Goal: Task Accomplishment & Management: Manage account settings

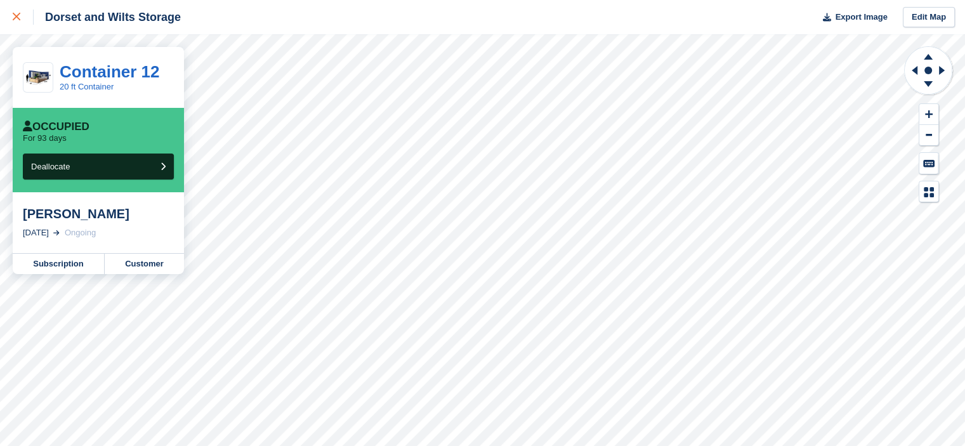
click at [13, 17] on icon at bounding box center [17, 17] width 8 height 8
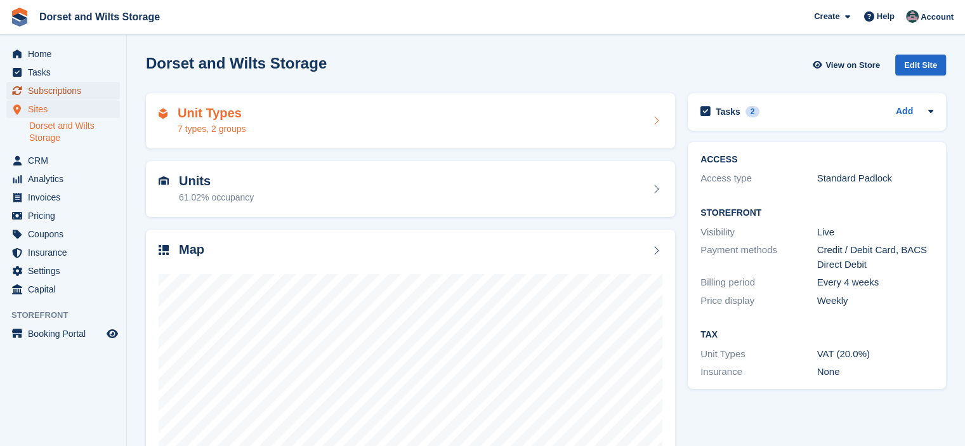
click at [54, 92] on span "Subscriptions" at bounding box center [66, 91] width 76 height 18
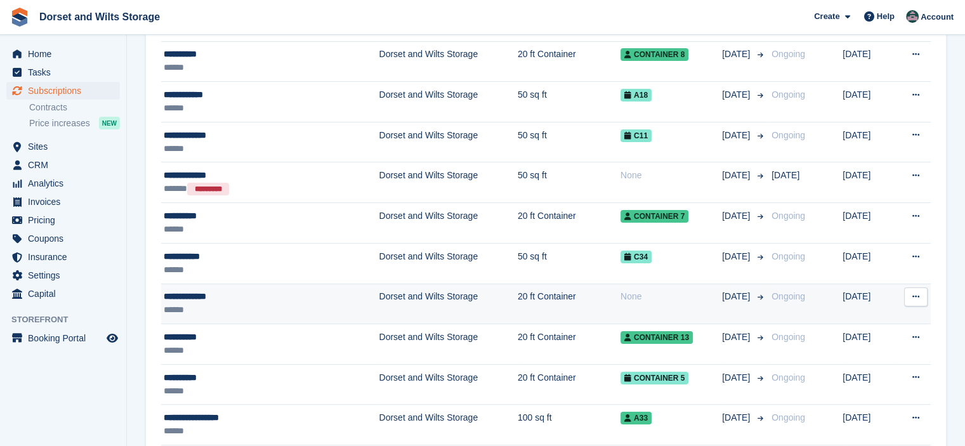
scroll to position [190, 0]
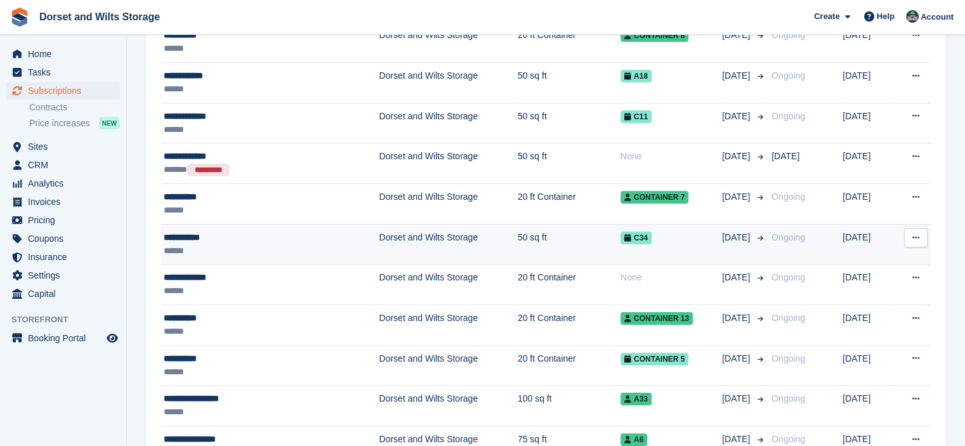
click at [178, 236] on div "**********" at bounding box center [240, 237] width 153 height 13
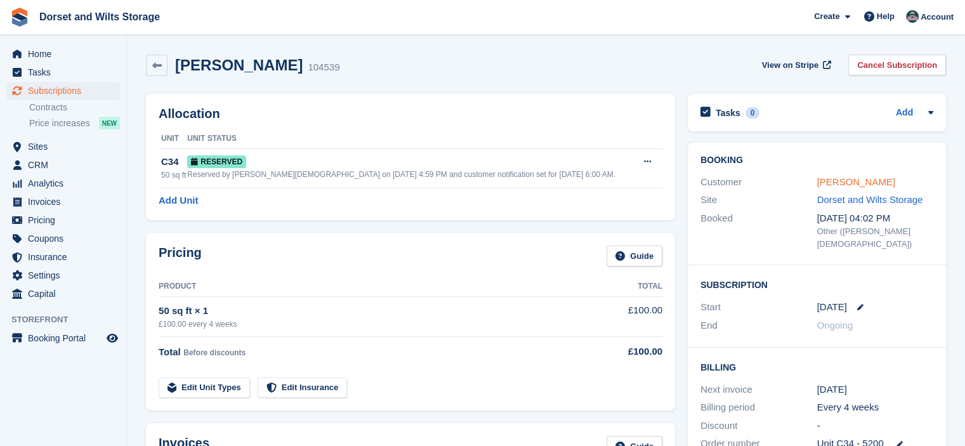
click at [835, 183] on link "[PERSON_NAME]" at bounding box center [856, 181] width 78 height 11
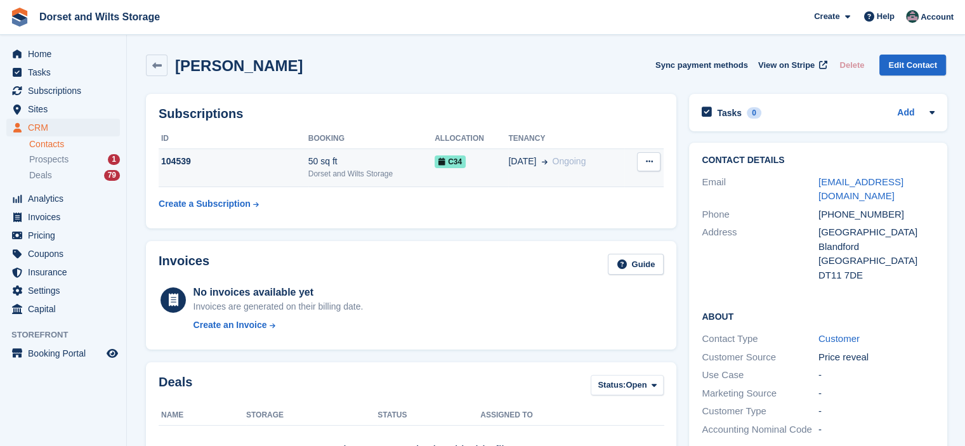
click at [522, 160] on span "[DATE]" at bounding box center [522, 161] width 28 height 13
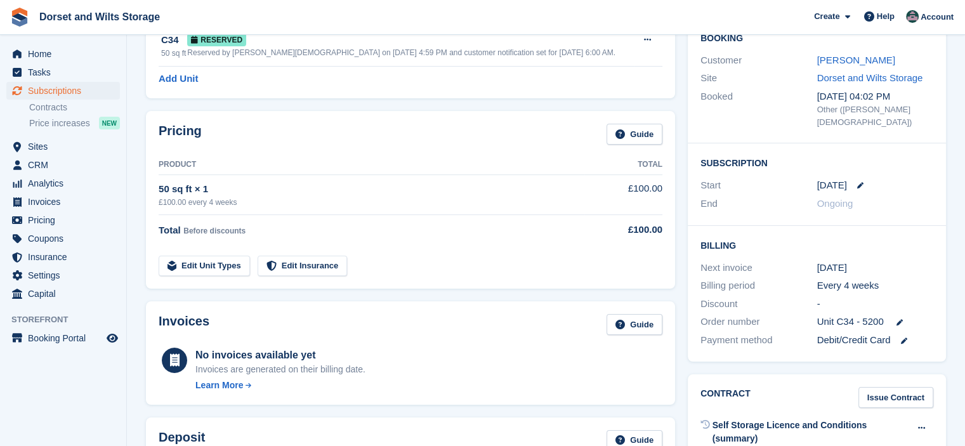
scroll to position [190, 0]
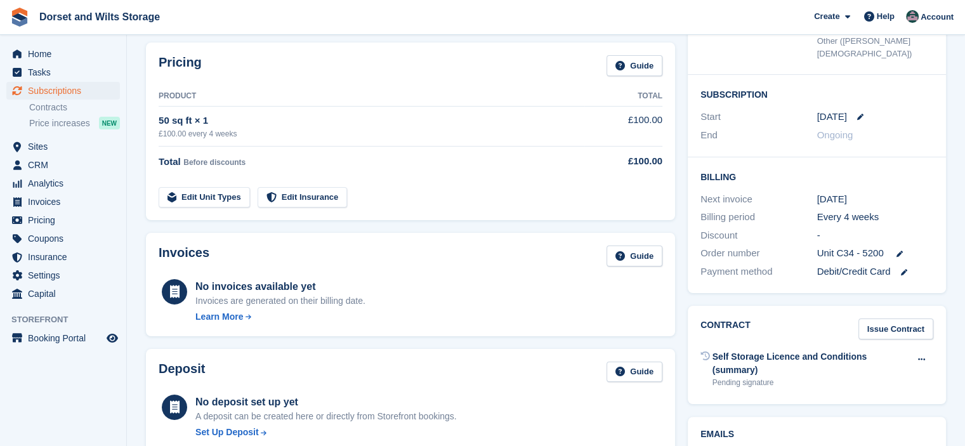
click at [823, 192] on div "[DATE]" at bounding box center [875, 199] width 117 height 15
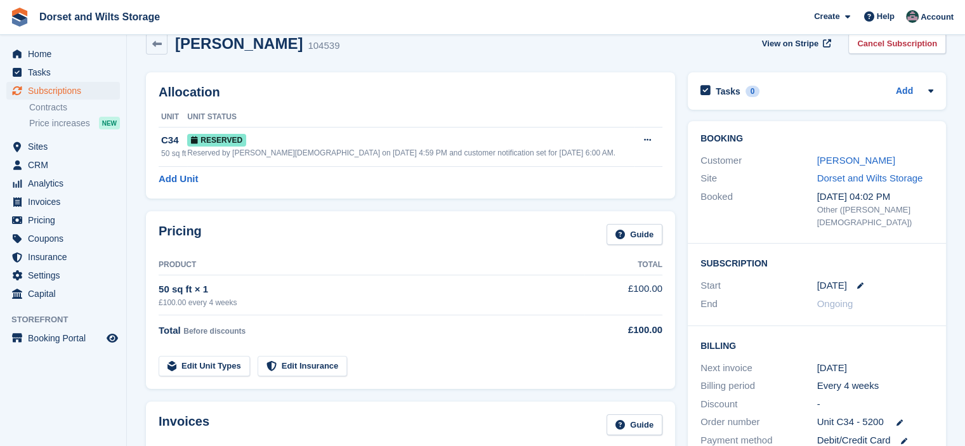
scroll to position [0, 0]
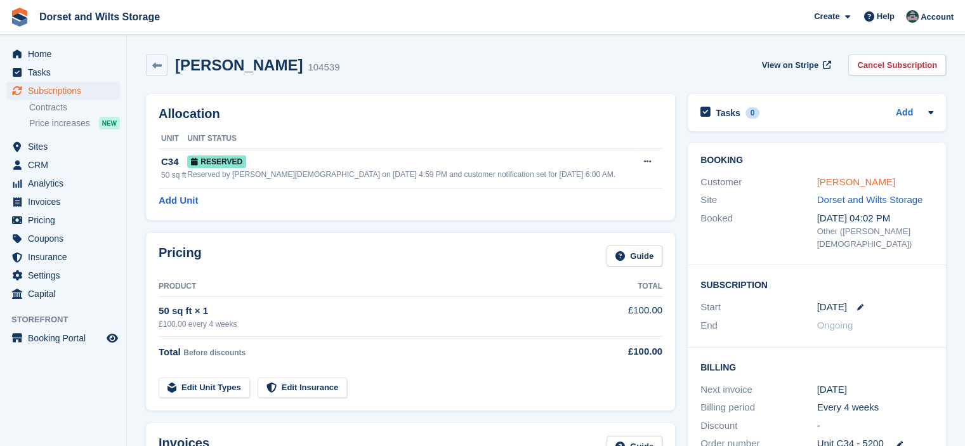
click at [830, 178] on link "[PERSON_NAME]" at bounding box center [856, 181] width 78 height 11
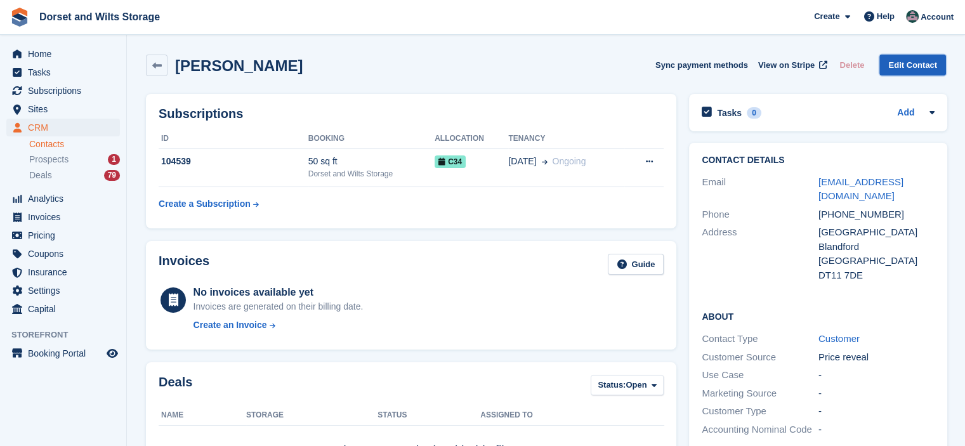
click at [921, 68] on link "Edit Contact" at bounding box center [912, 65] width 67 height 21
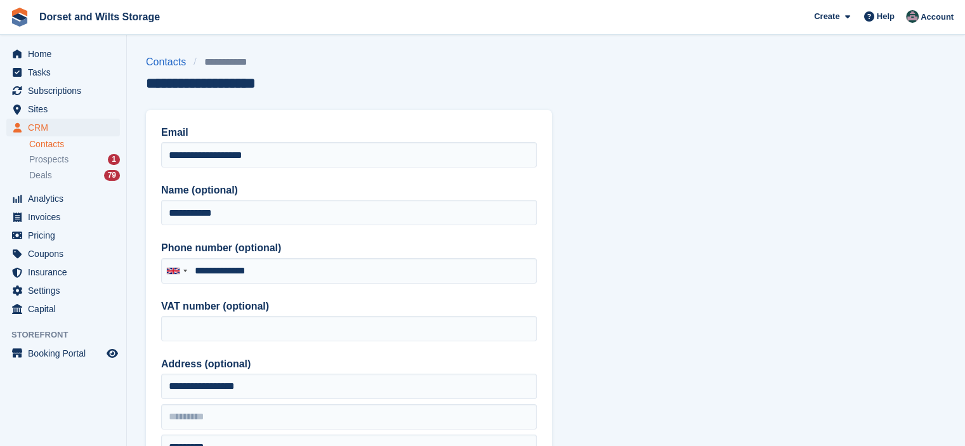
type input "**********"
click at [54, 92] on span "Subscriptions" at bounding box center [66, 91] width 76 height 18
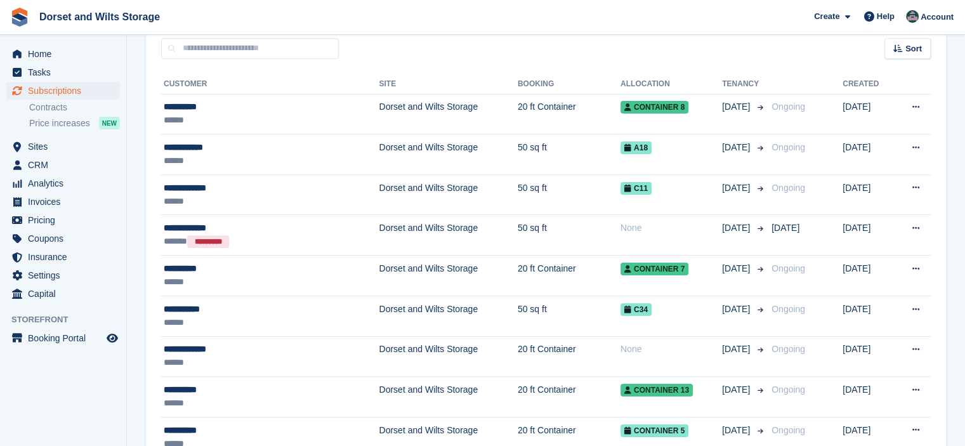
scroll to position [127, 0]
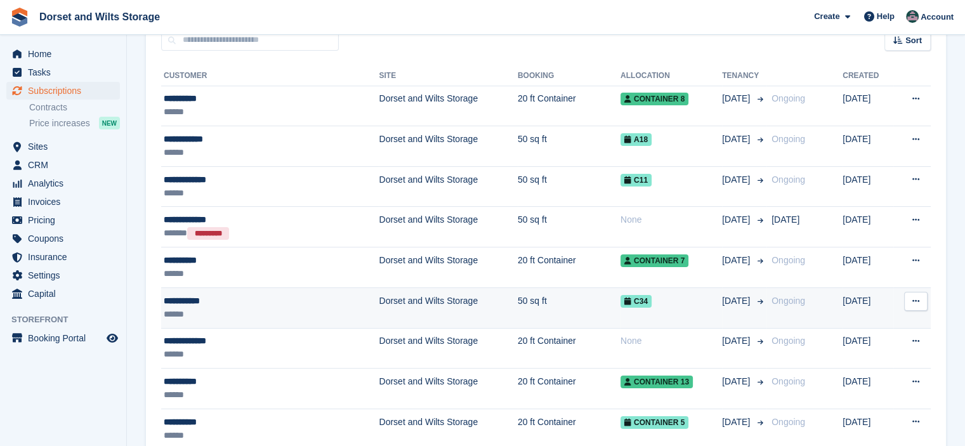
click at [913, 301] on icon at bounding box center [915, 301] width 7 height 8
click at [853, 324] on p "View customer" at bounding box center [866, 326] width 110 height 16
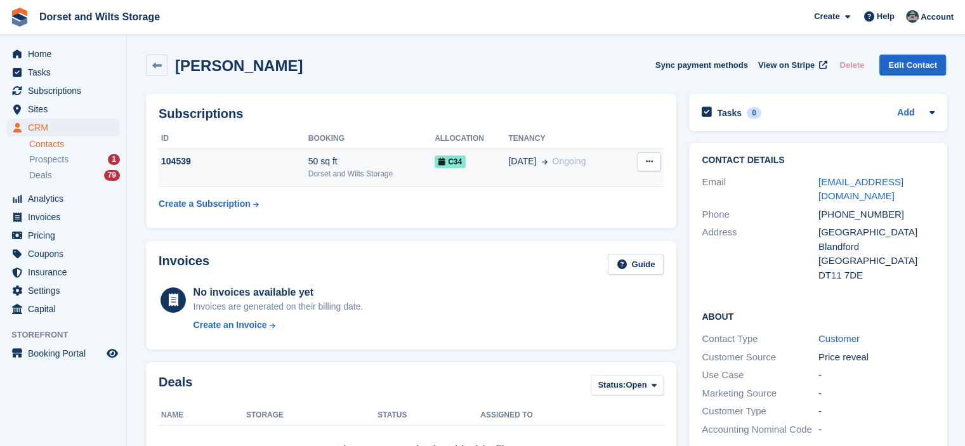
click at [180, 161] on div "104539" at bounding box center [234, 161] width 150 height 13
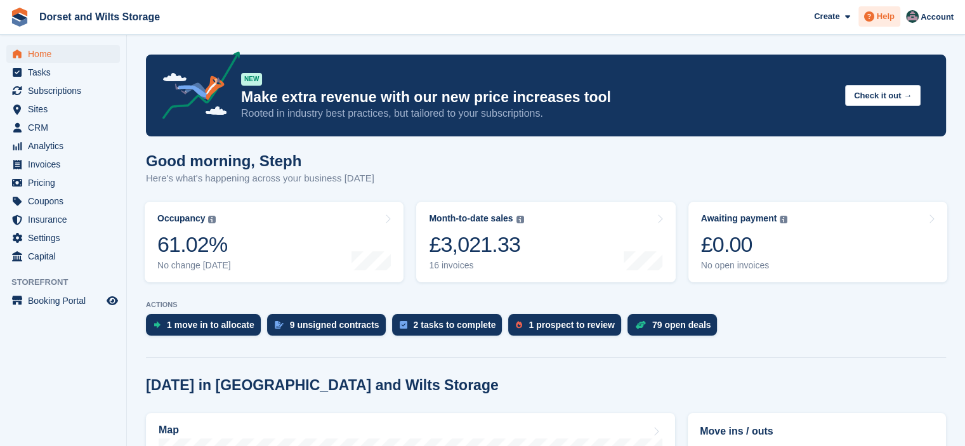
click at [874, 15] on icon at bounding box center [869, 16] width 10 height 10
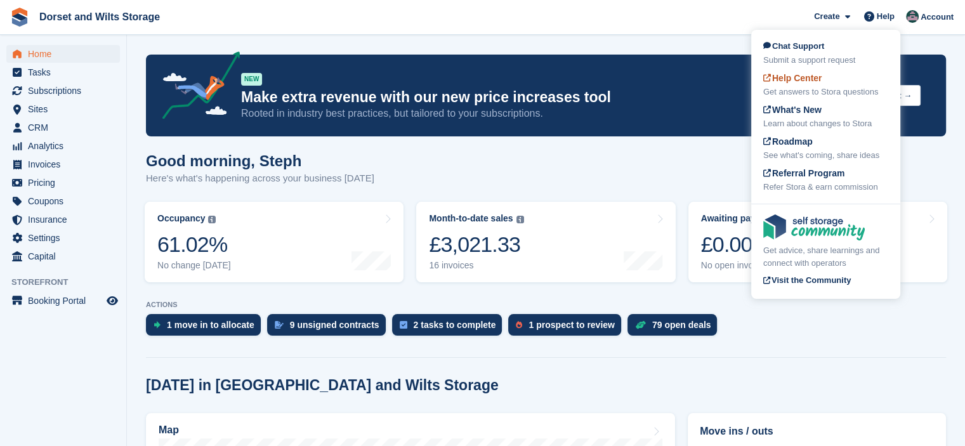
click at [808, 82] on span "Help Center" at bounding box center [792, 78] width 59 height 10
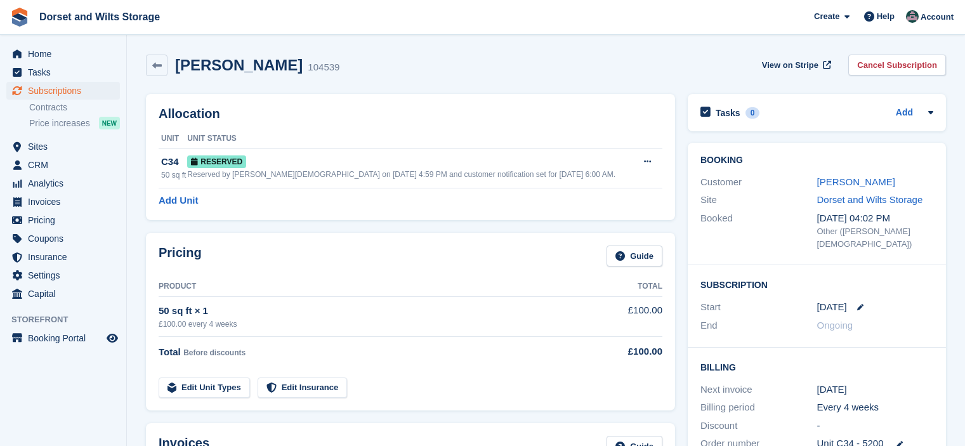
scroll to position [127, 0]
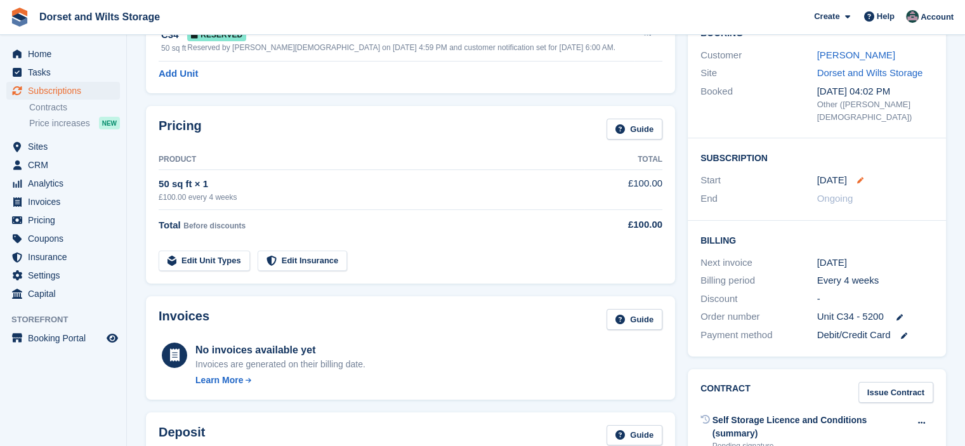
click at [857, 177] on icon at bounding box center [860, 180] width 6 height 6
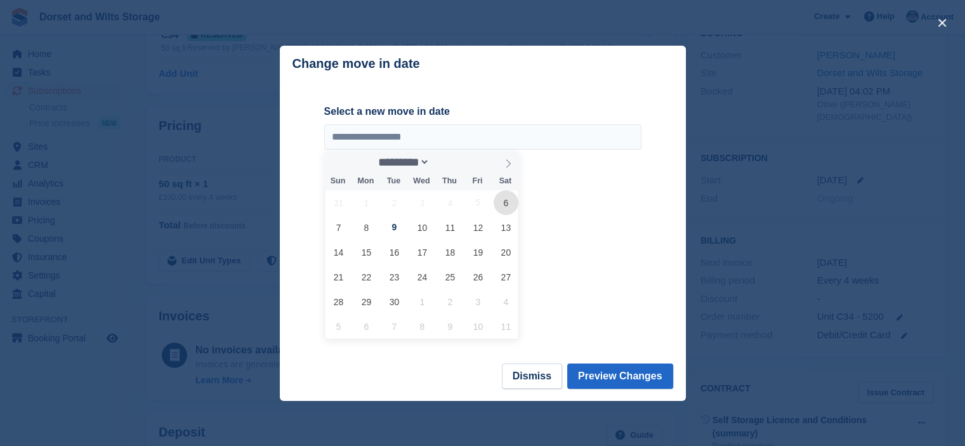
click at [509, 205] on span "6" at bounding box center [506, 202] width 25 height 25
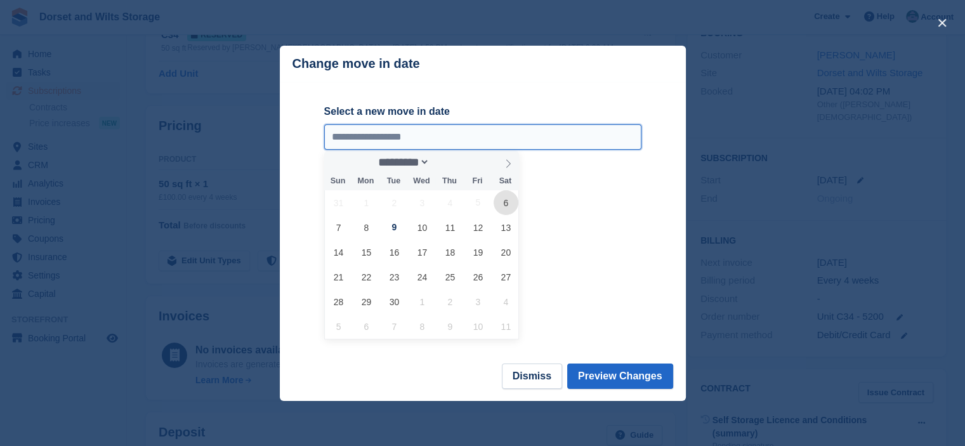
type input "**********"
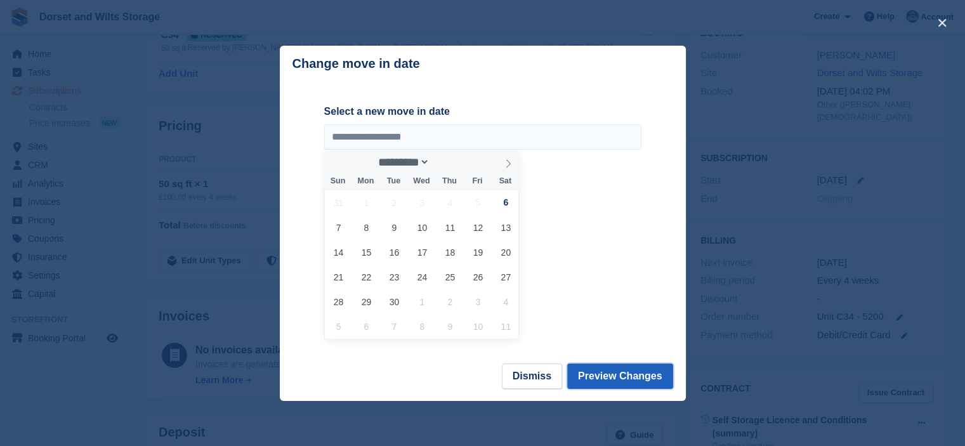
click at [594, 377] on button "Preview Changes" at bounding box center [620, 375] width 106 height 25
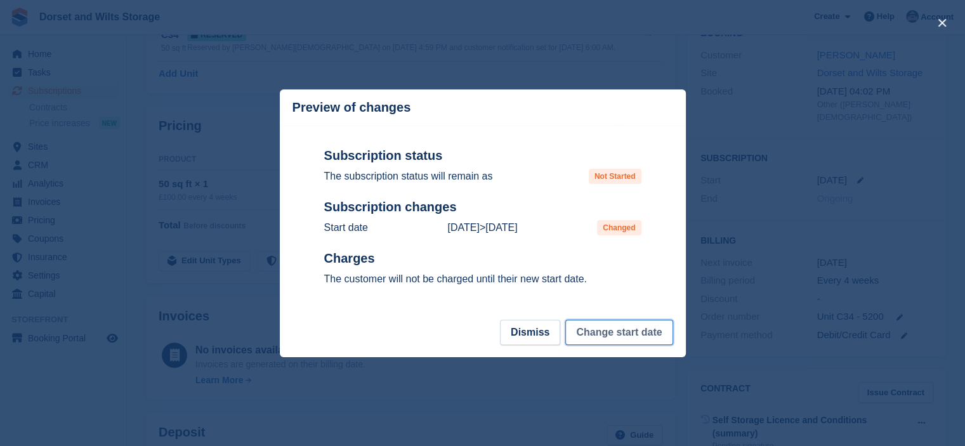
click at [598, 336] on button "Change start date" at bounding box center [618, 332] width 107 height 25
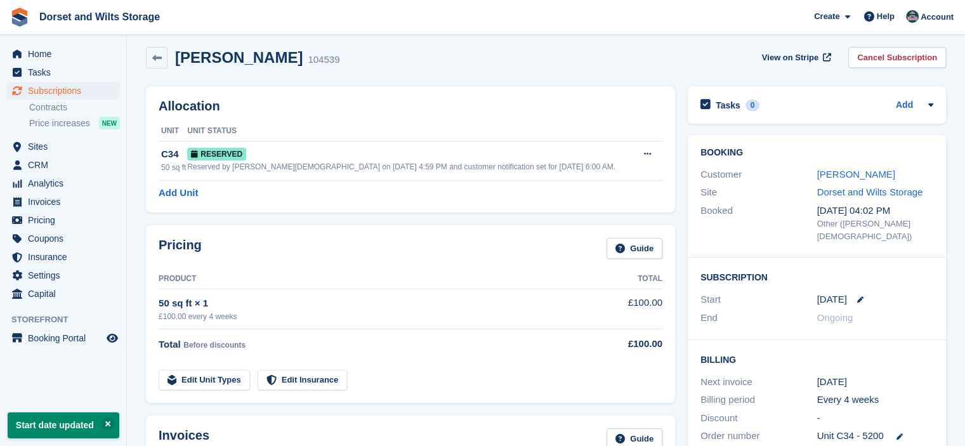
scroll to position [0, 0]
